Goal: Task Accomplishment & Management: Manage account settings

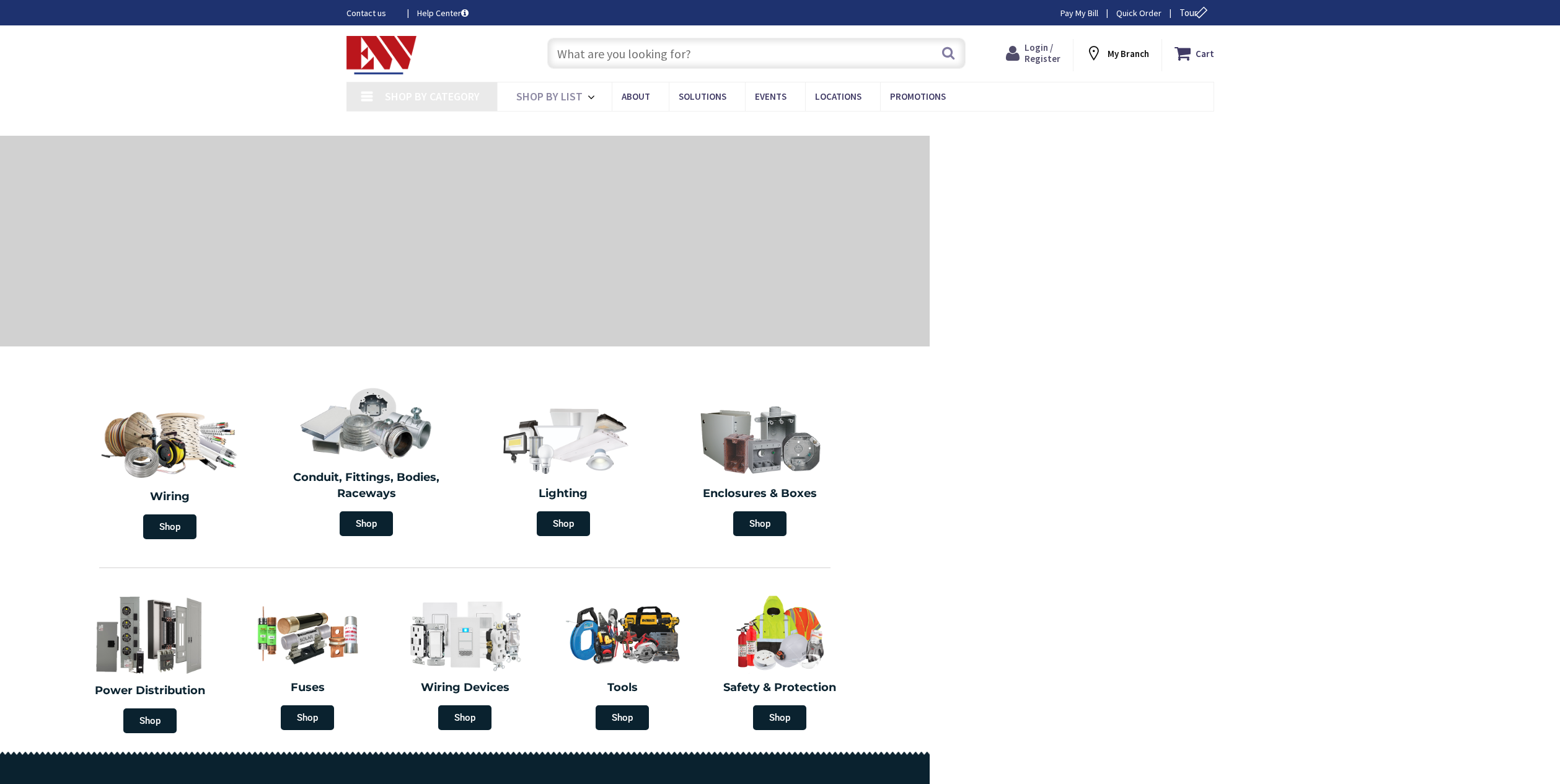
click at [1032, 55] on span "Login / Register" at bounding box center [1042, 52] width 36 height 23
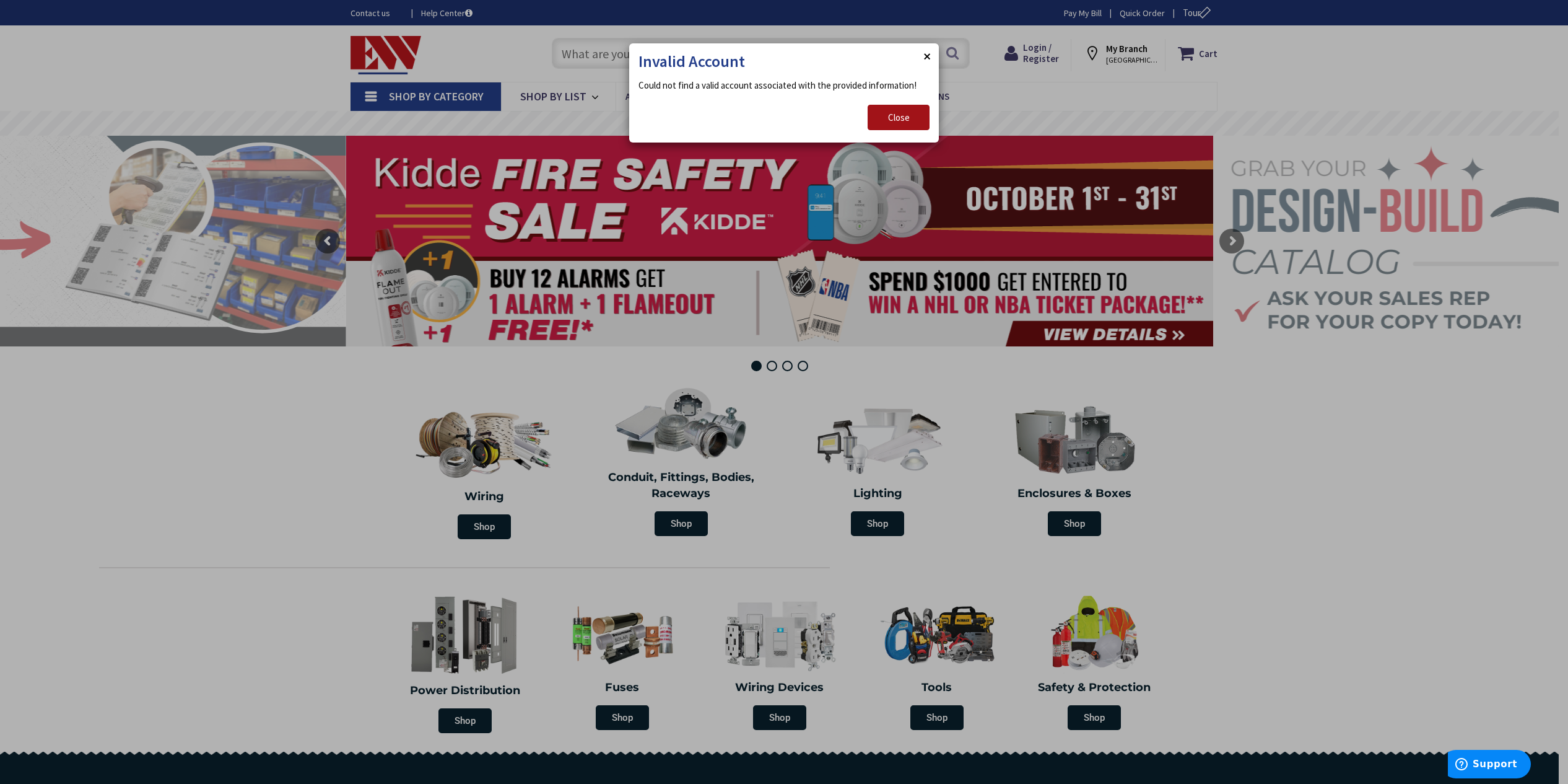
click at [889, 119] on span "Close" at bounding box center [899, 117] width 22 height 12
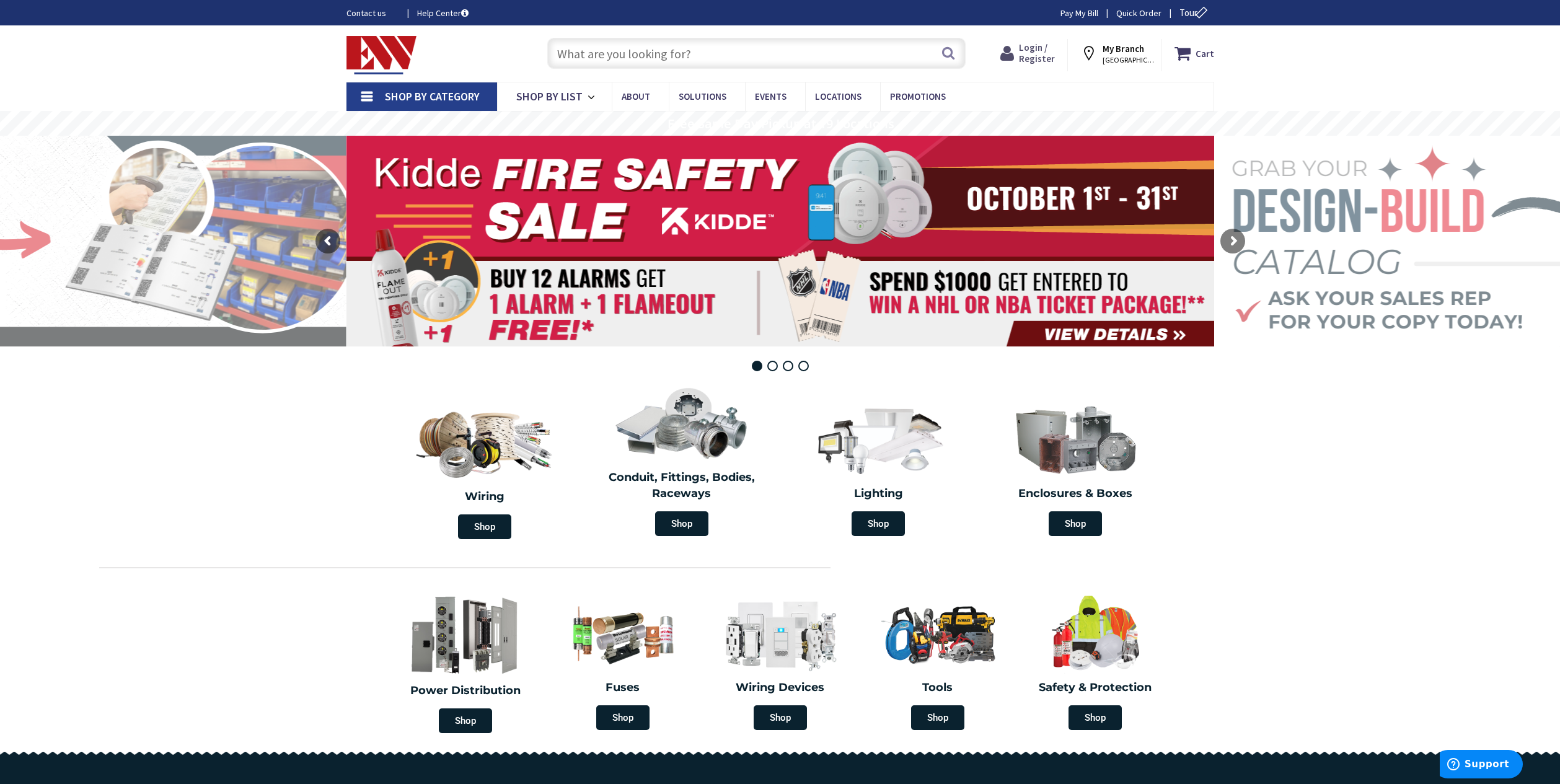
click at [1038, 60] on span "Login / Register" at bounding box center [1037, 52] width 36 height 23
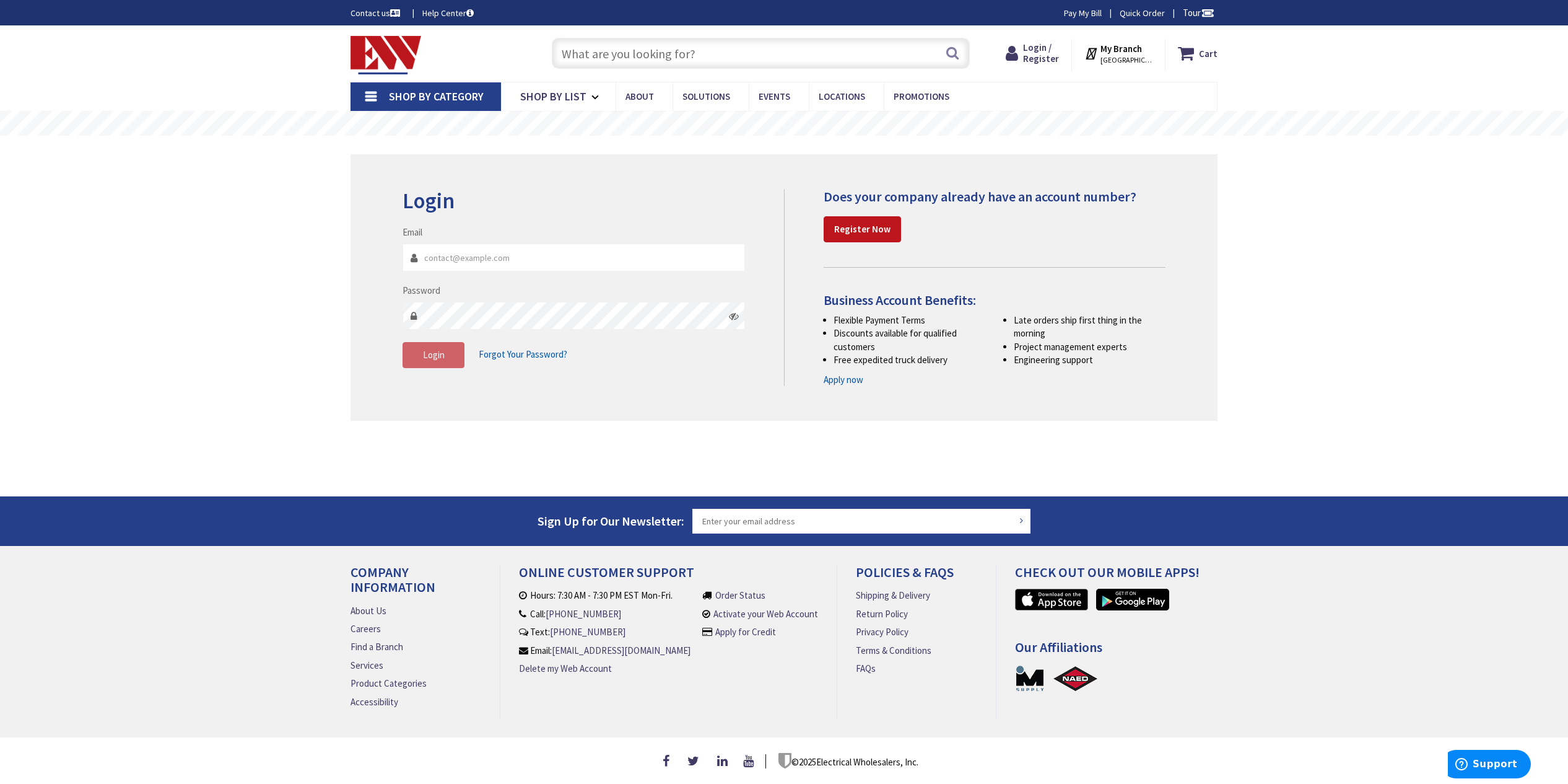
click at [489, 255] on input "Email" at bounding box center [574, 257] width 342 height 28
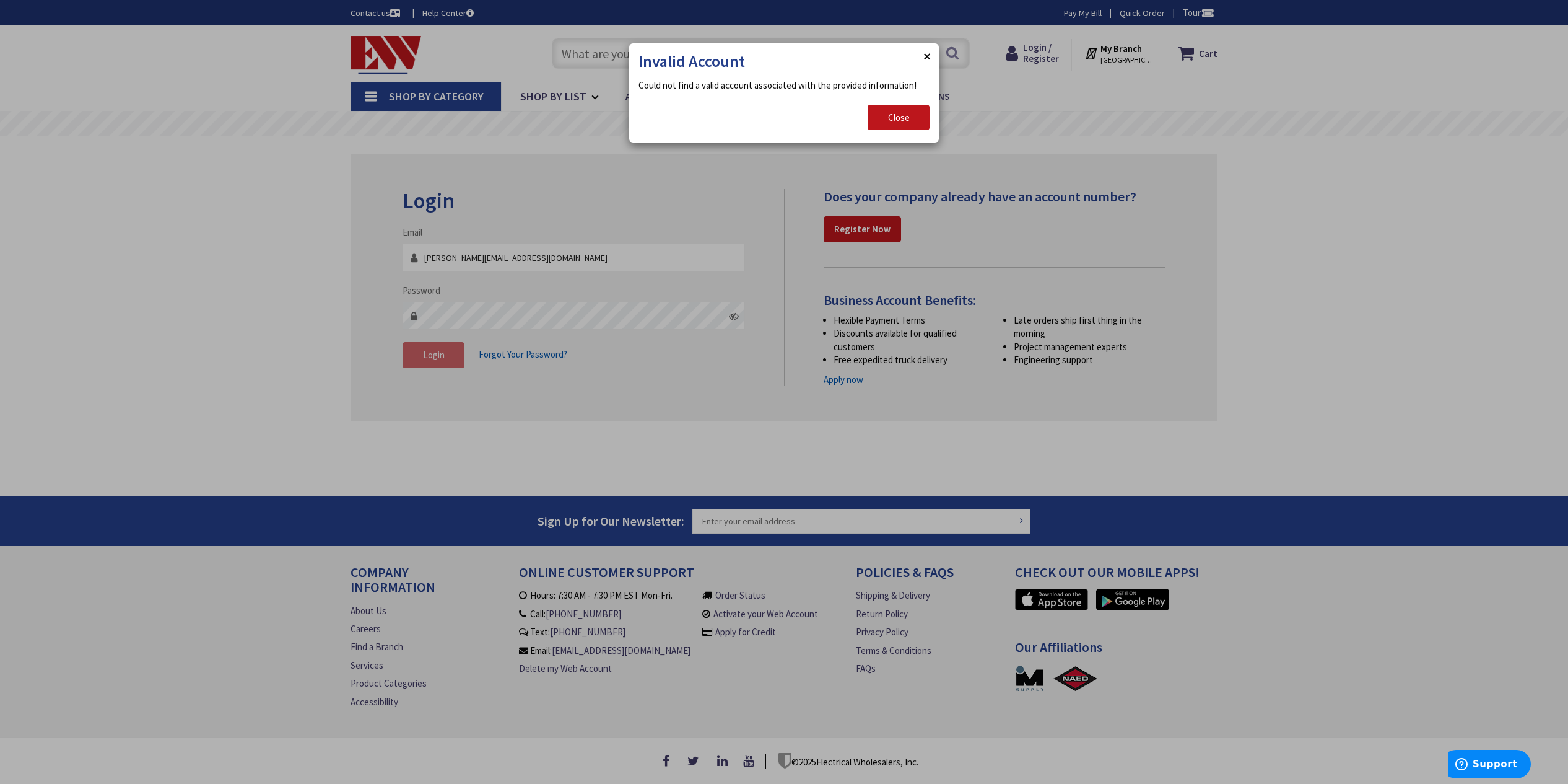
type input "[PERSON_NAME][EMAIL_ADDRESS][DOMAIN_NAME]"
click at [895, 122] on span "Close" at bounding box center [899, 117] width 22 height 12
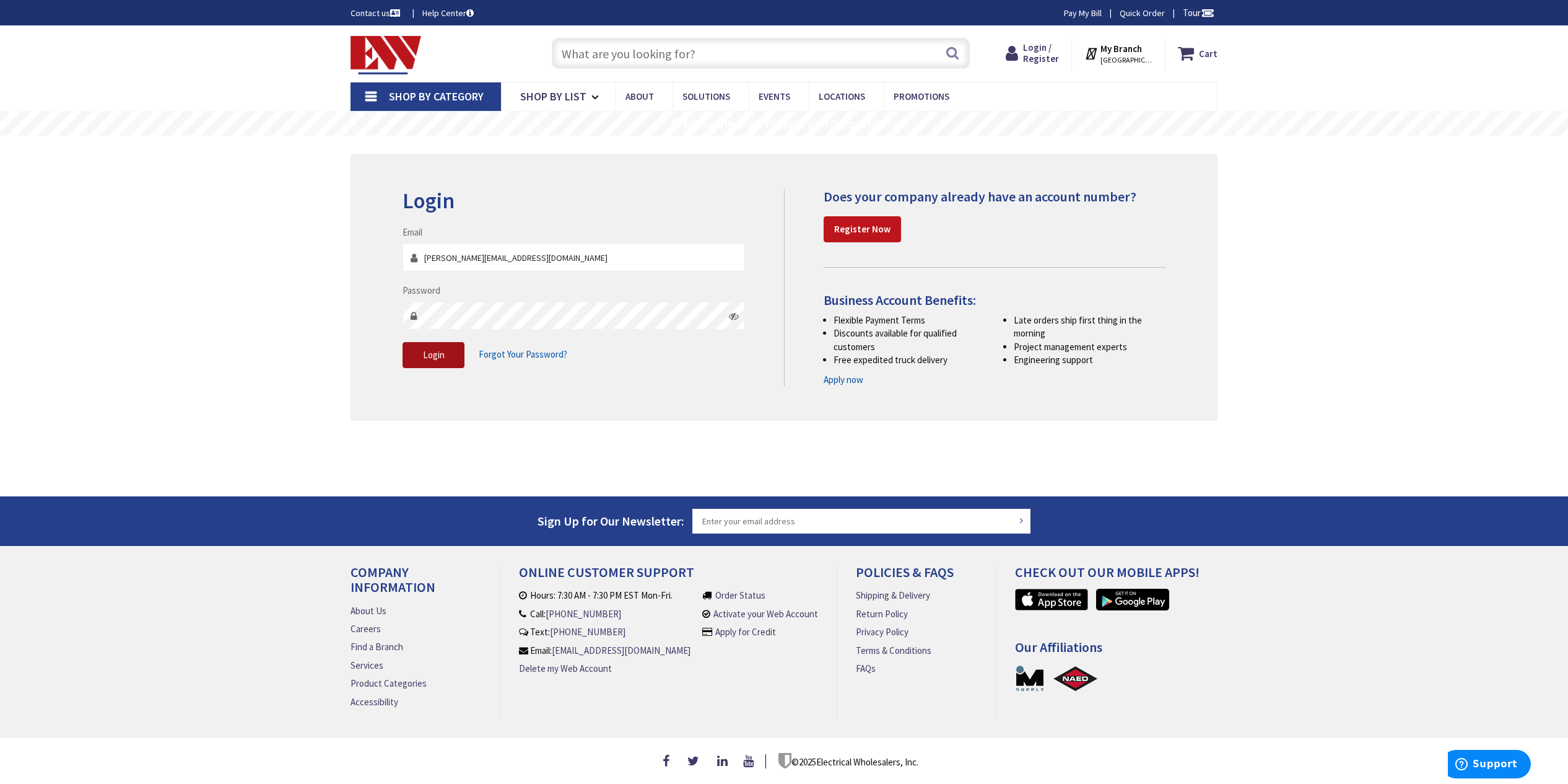
click at [449, 362] on button "Login" at bounding box center [433, 355] width 62 height 26
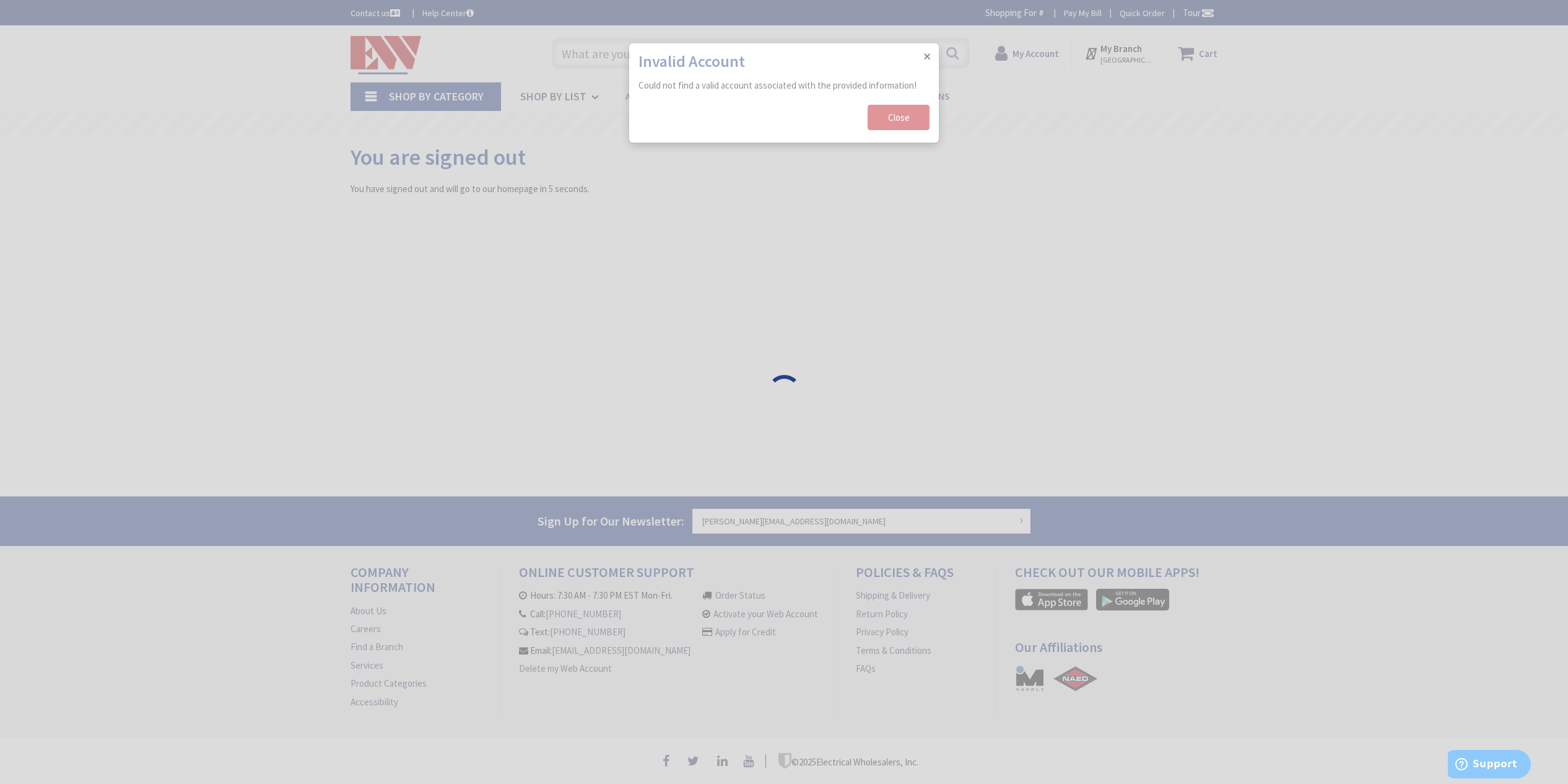
click at [890, 115] on div "Please wait..." at bounding box center [784, 392] width 1568 height 784
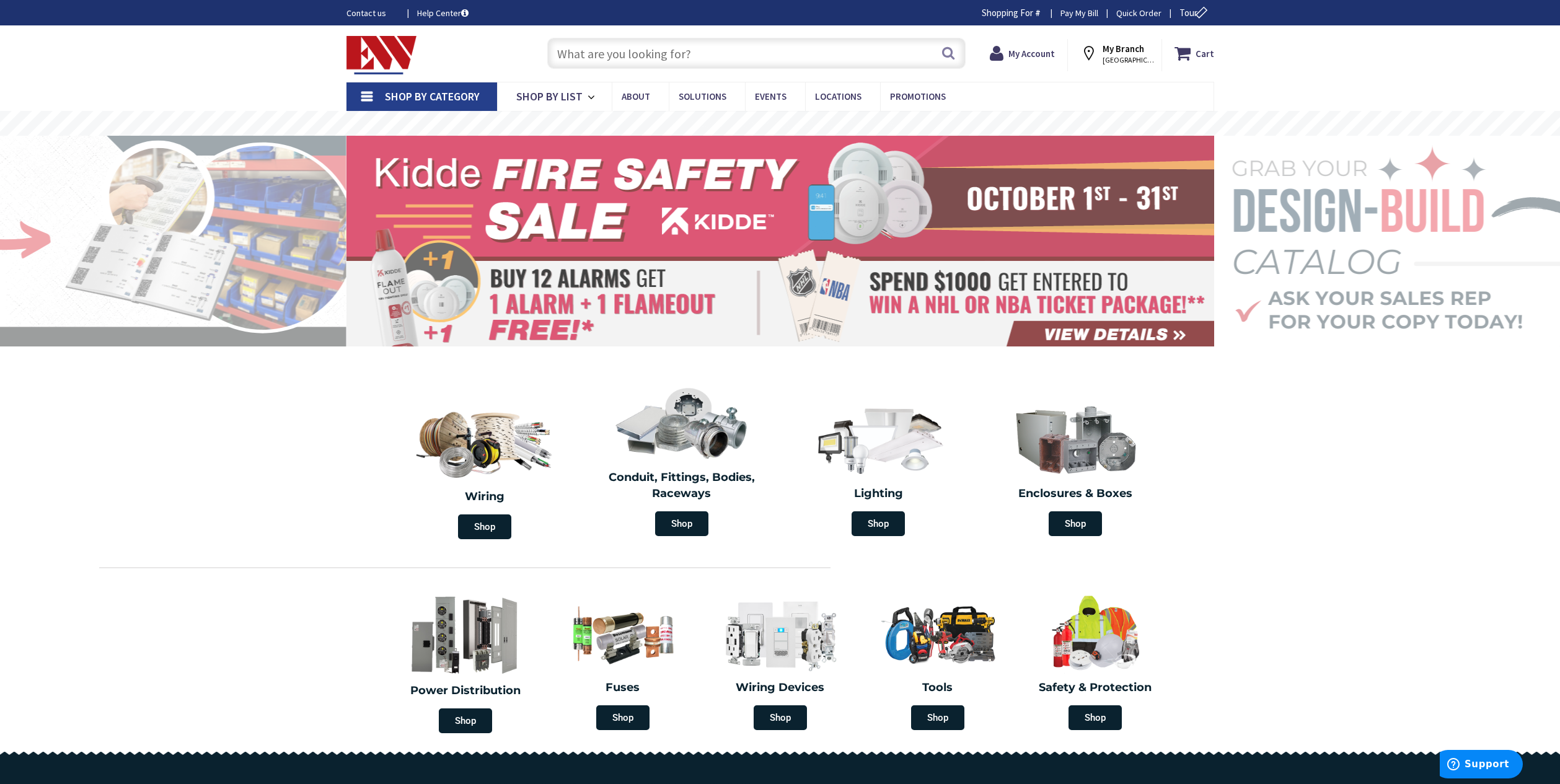
click at [1075, 15] on link "Pay My Bill" at bounding box center [1080, 12] width 38 height 12
